Goal: Book appointment/travel/reservation

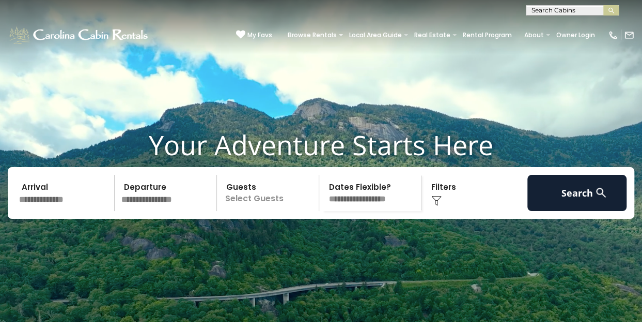
click at [52, 211] on input "text" at bounding box center [64, 193] width 99 height 36
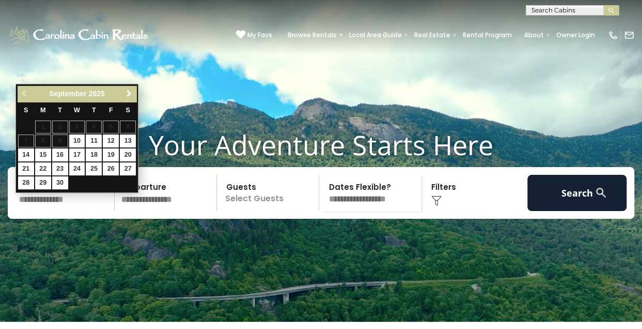
click at [130, 92] on span "Next" at bounding box center [129, 93] width 8 height 8
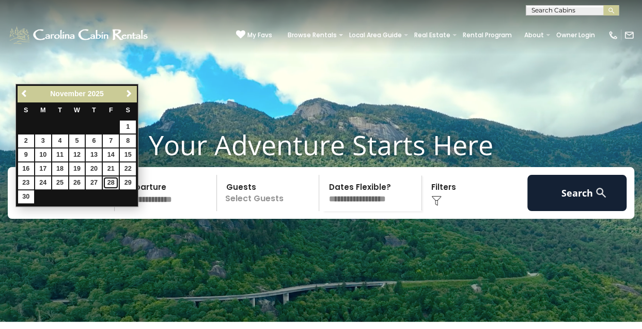
click at [114, 182] on link "28" at bounding box center [111, 182] width 16 height 13
type input "********"
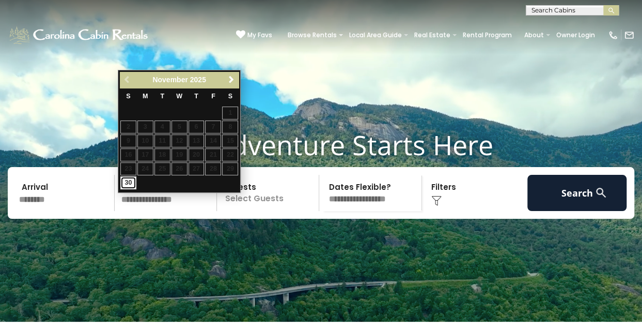
click at [121, 182] on link "30" at bounding box center [128, 182] width 16 height 13
type input "********"
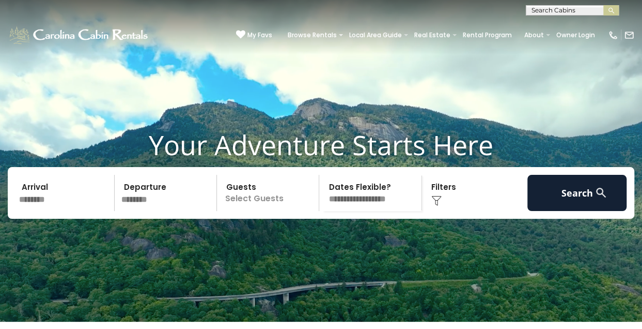
click at [277, 211] on p "Select Guests" at bounding box center [269, 193] width 99 height 36
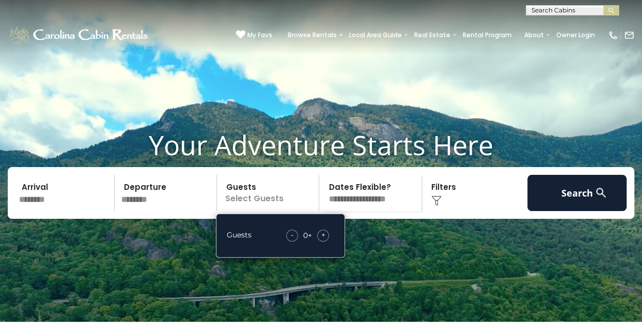
click at [323, 240] on span "+" at bounding box center [323, 234] width 4 height 10
drag, startPoint x: 323, startPoint y: 252, endPoint x: 452, endPoint y: 211, distance: 135.4
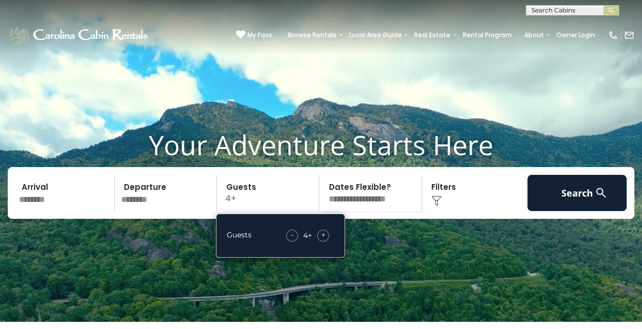
click at [452, 211] on div "Click to Choose" at bounding box center [474, 193] width 99 height 36
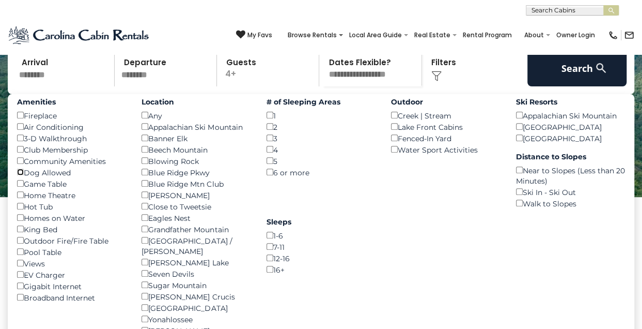
scroll to position [52, 0]
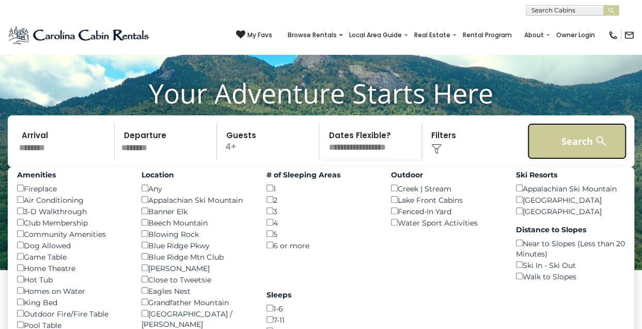
click at [560, 158] on button "Search" at bounding box center [576, 141] width 99 height 36
